Goal: Transaction & Acquisition: Purchase product/service

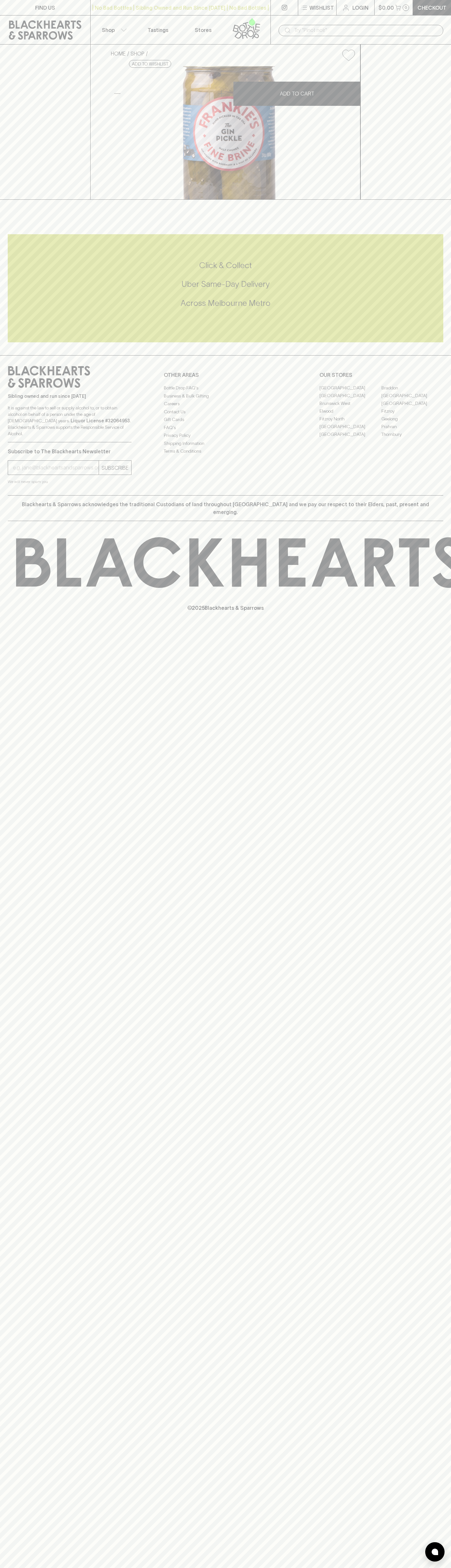
click at [439, 1535] on div "FIND US | No Bad Bottles | Sibling Owned and Run Since 2006 | No Bad Bottles | …" at bounding box center [225, 784] width 451 height 1568
click at [380, 1567] on html "FIND US | No Bad Bottles | Sibling Owned and Run Since 2006 | No Bad Bottles | …" at bounding box center [225, 784] width 451 height 1568
click at [4, 1345] on div "FIND US | No Bad Bottles | Sibling Owned and Run Since 2006 | No Bad Bottles | …" at bounding box center [225, 784] width 451 height 1568
